Goal: Information Seeking & Learning: Learn about a topic

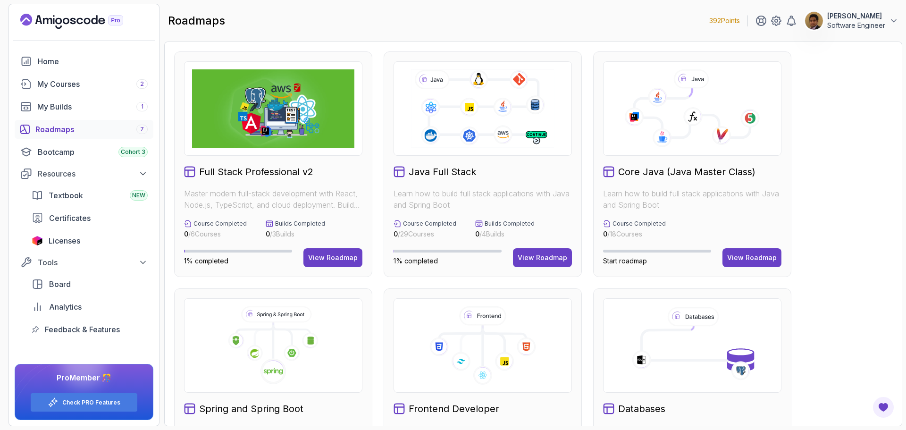
click at [47, 129] on div "Roadmaps 7" at bounding box center [91, 129] width 112 height 11
click at [71, 134] on div "Roadmaps 7" at bounding box center [91, 129] width 112 height 11
click at [97, 402] on link "Check PRO Features" at bounding box center [91, 403] width 58 height 8
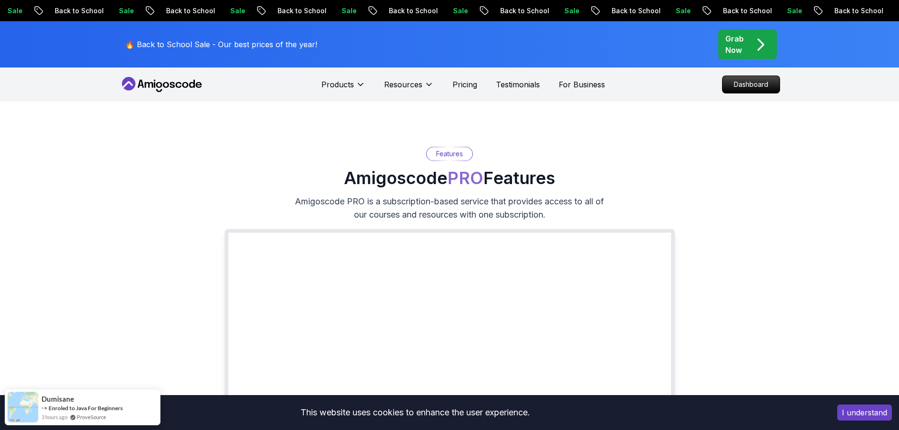
click at [745, 40] on div "Grab Now" at bounding box center [748, 44] width 44 height 23
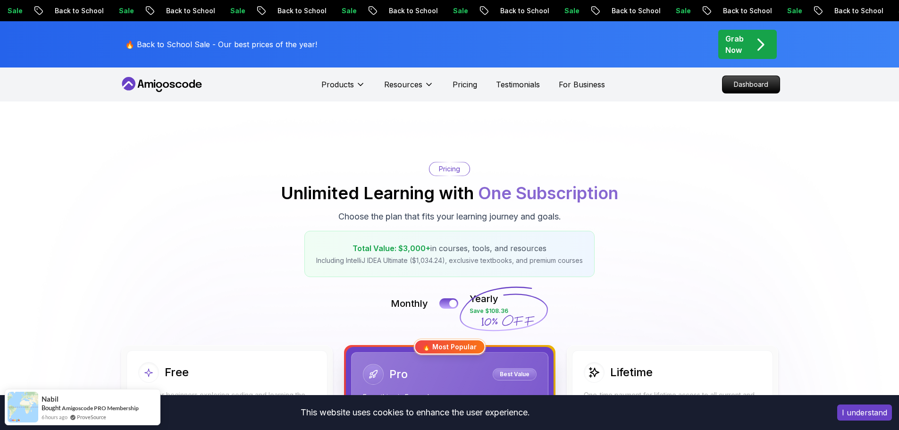
click at [746, 48] on div "Grab Now" at bounding box center [748, 44] width 44 height 23
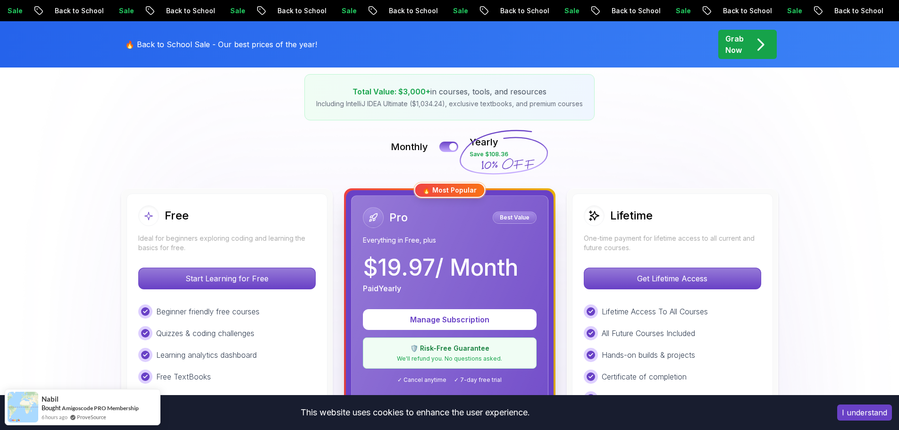
scroll to position [236, 0]
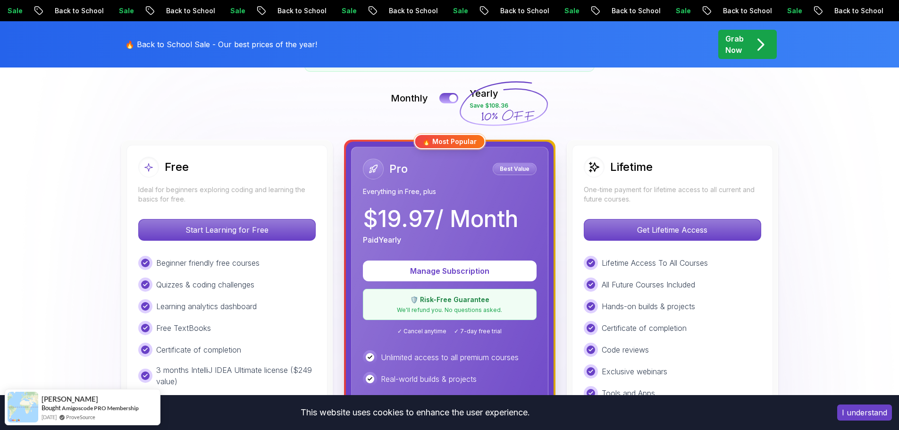
scroll to position [189, 0]
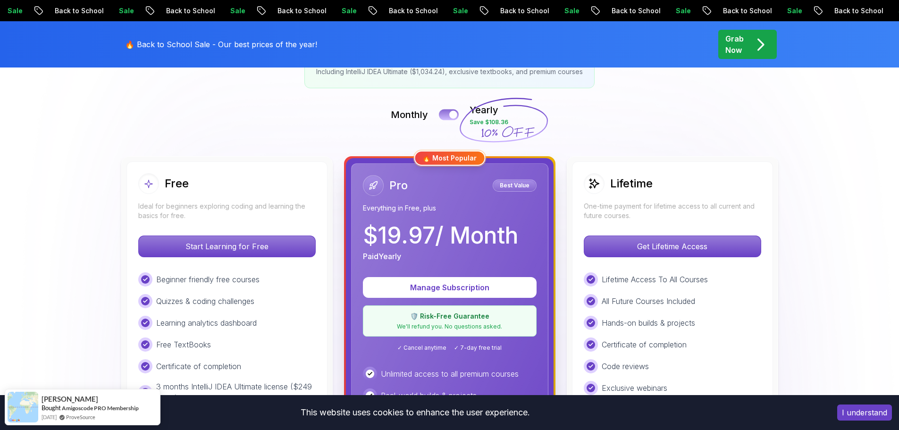
click at [442, 112] on button at bounding box center [449, 114] width 20 height 11
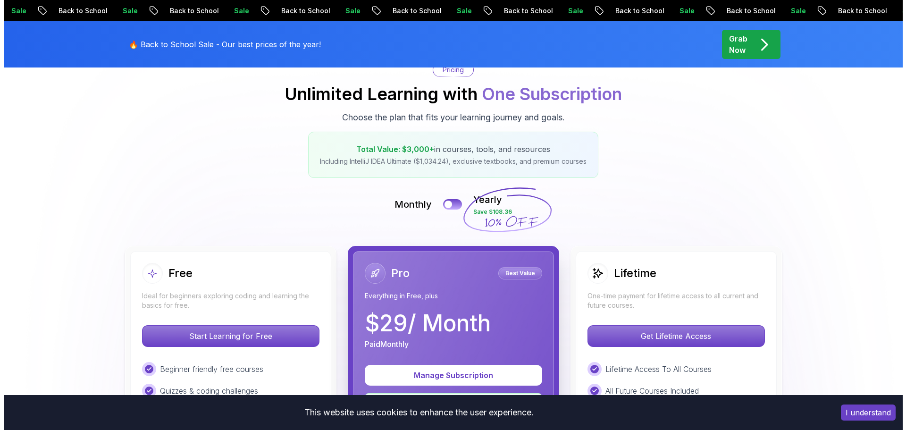
scroll to position [0, 0]
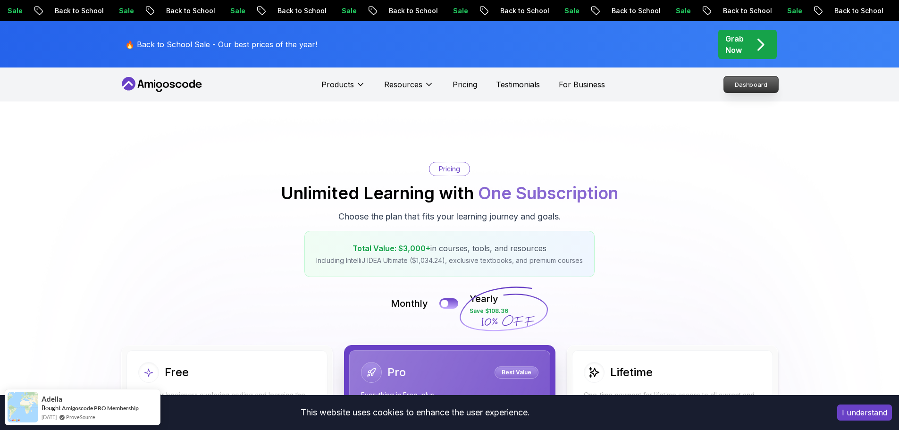
click at [740, 90] on p "Dashboard" at bounding box center [751, 84] width 54 height 16
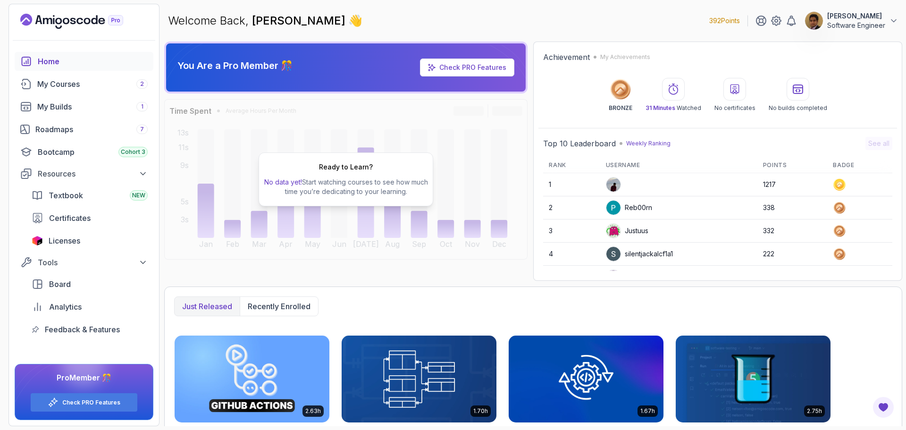
click at [871, 25] on p "Software Engineer" at bounding box center [857, 25] width 58 height 9
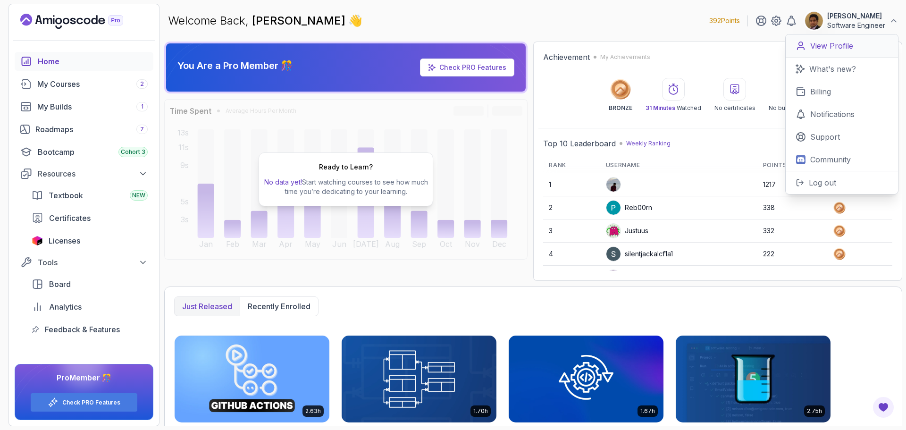
click at [823, 46] on p "View Profile" at bounding box center [832, 45] width 43 height 11
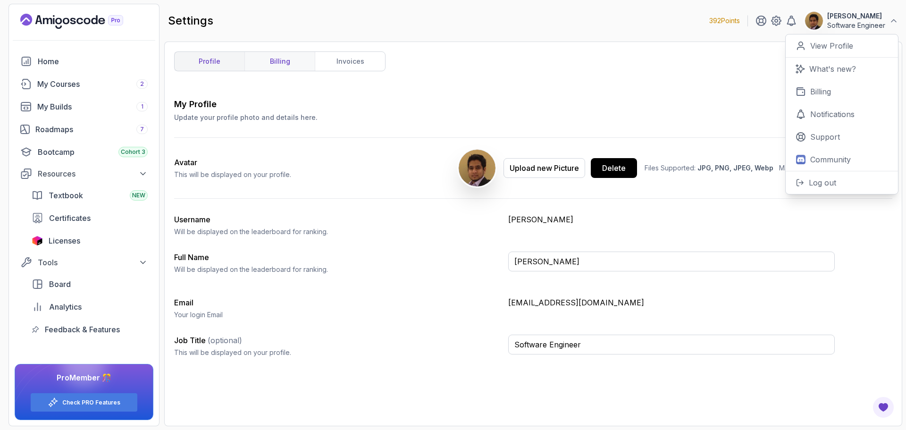
click at [288, 69] on link "billing" at bounding box center [280, 61] width 70 height 19
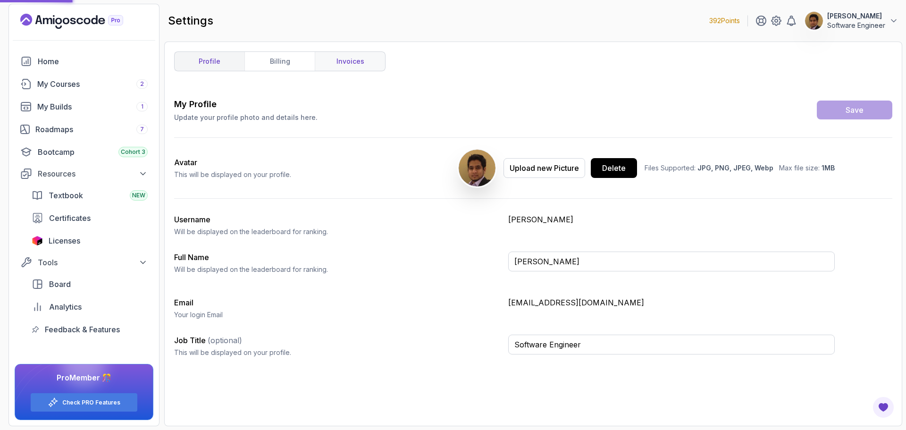
click at [346, 64] on link "invoices" at bounding box center [350, 61] width 70 height 19
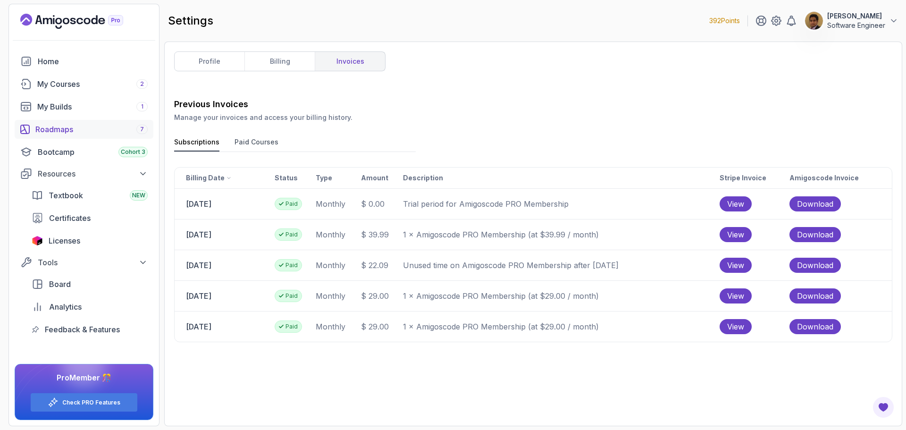
click at [67, 128] on div "Roadmaps 7" at bounding box center [91, 129] width 112 height 11
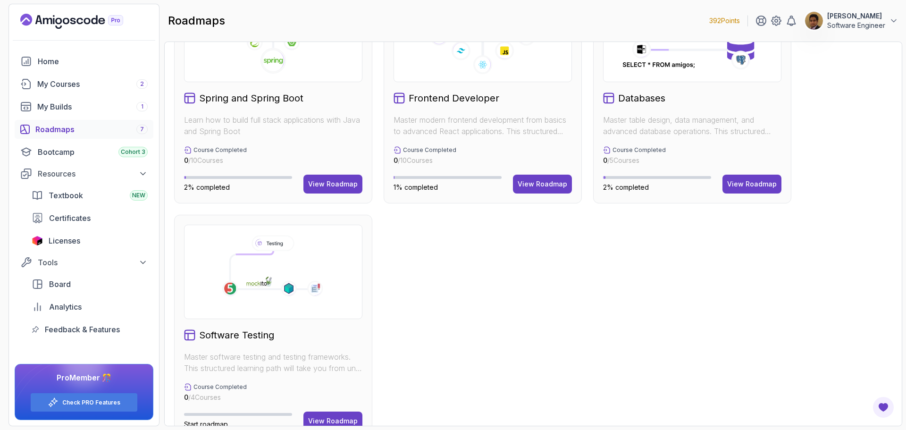
scroll to position [330, 0]
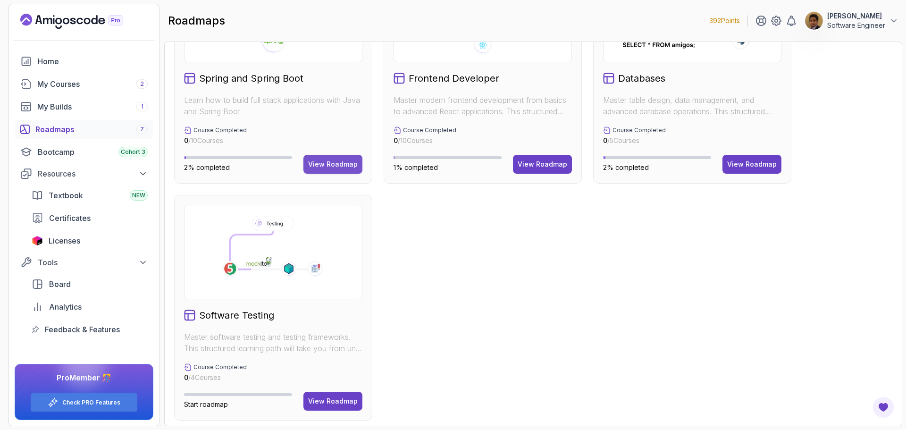
click at [345, 162] on div "View Roadmap" at bounding box center [333, 164] width 50 height 9
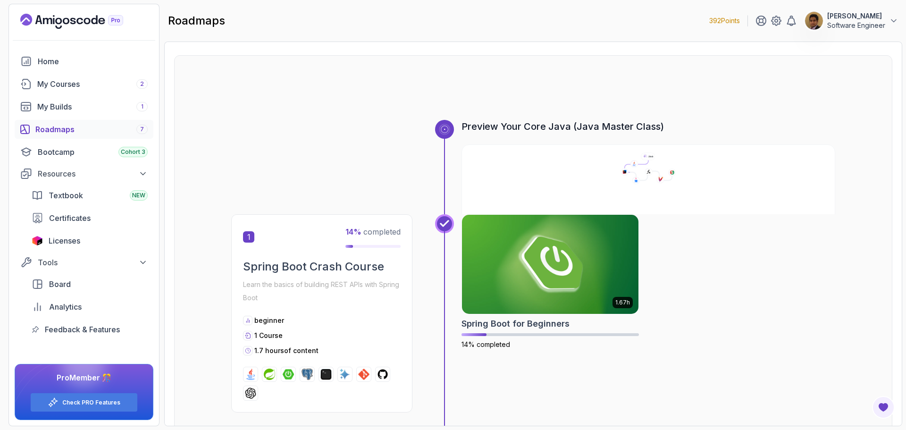
scroll to position [94, 0]
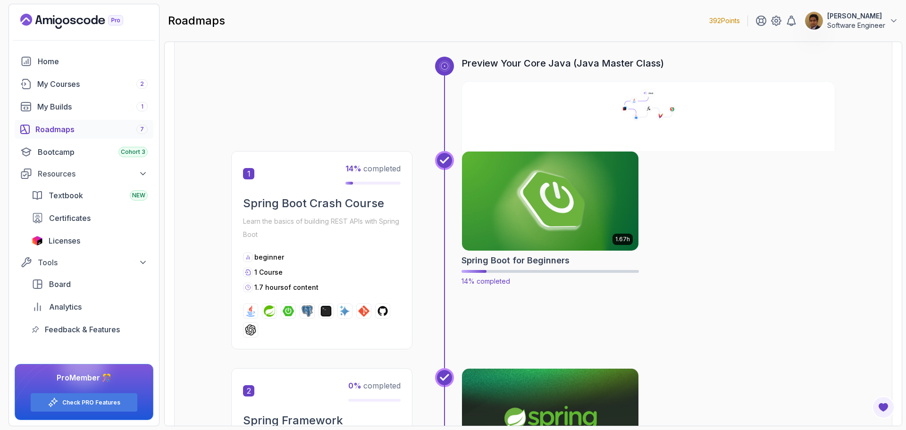
click at [528, 260] on h2 "Spring Boot for Beginners" at bounding box center [516, 260] width 108 height 13
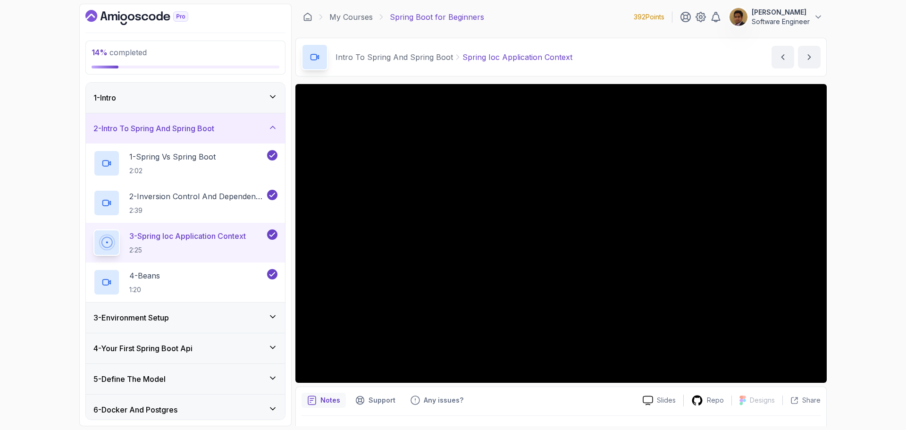
click at [243, 98] on div "1 - Intro" at bounding box center [185, 97] width 184 height 11
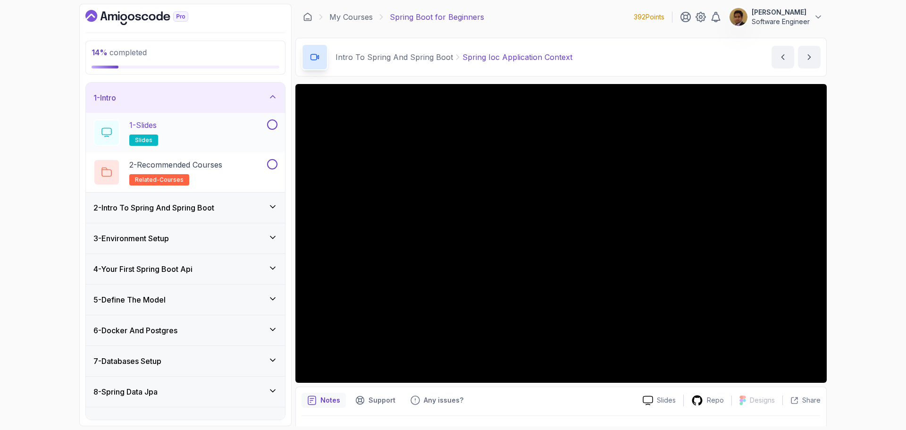
click at [227, 131] on div "1 - Slides slides" at bounding box center [179, 132] width 172 height 26
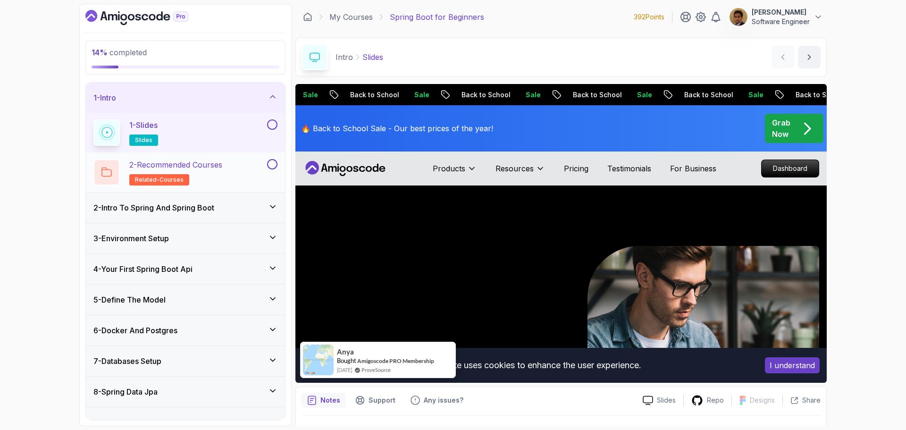
click at [222, 167] on p "2 - Recommended Courses" at bounding box center [175, 164] width 93 height 11
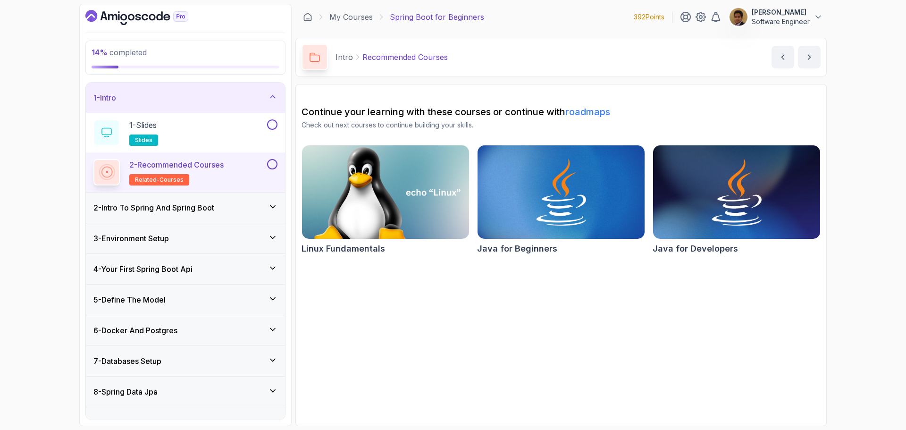
click at [378, 210] on img at bounding box center [386, 192] width 176 height 98
